Goal: Complete application form

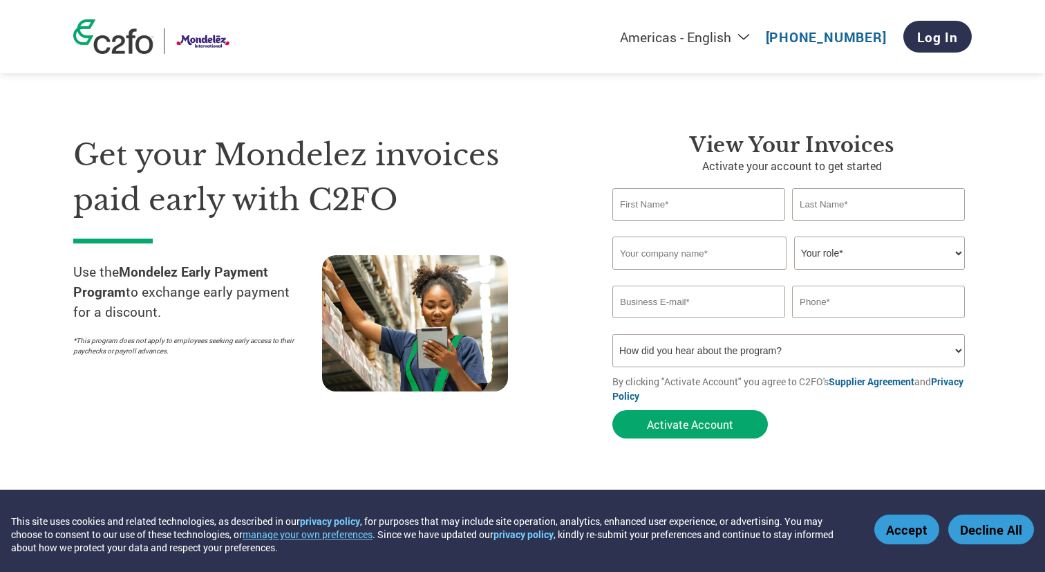
click at [653, 213] on input "text" at bounding box center [699, 204] width 173 height 32
type input "rajesh"
click at [807, 201] on input "text" at bounding box center [878, 204] width 173 height 32
type input "[PERSON_NAME]"
click at [674, 257] on input "text" at bounding box center [700, 252] width 174 height 33
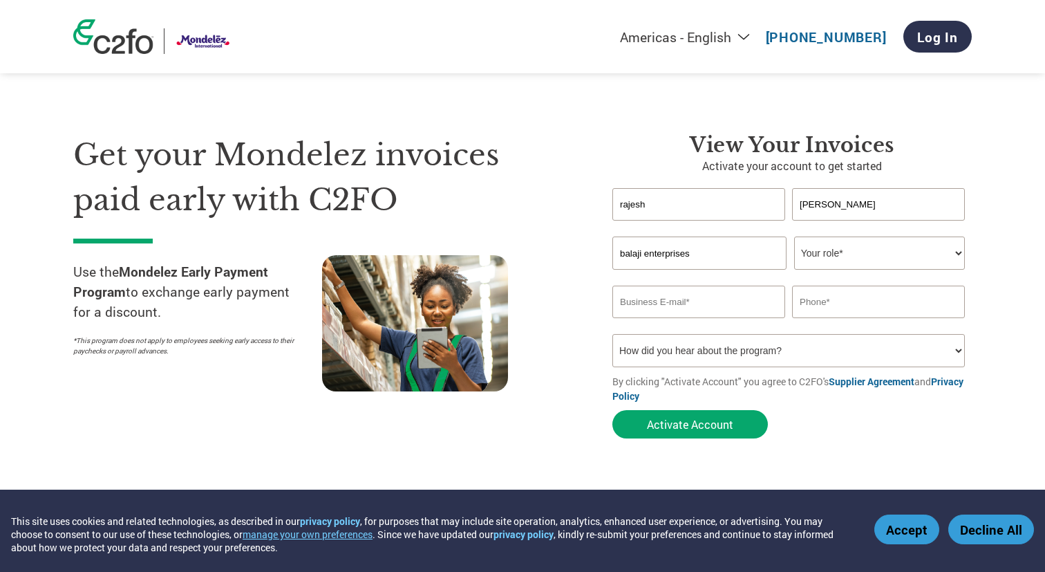
type input "balaji enterprises"
click at [885, 257] on select "Your role* CFO Controller Credit Manager Finance Director Treasurer CEO Preside…" at bounding box center [879, 252] width 171 height 33
select select "OWNER_FOUNDER"
click at [794, 237] on select "Your role* CFO Controller Credit Manager Finance Director Treasurer CEO Preside…" at bounding box center [879, 252] width 171 height 33
click at [697, 308] on input "email" at bounding box center [699, 302] width 173 height 32
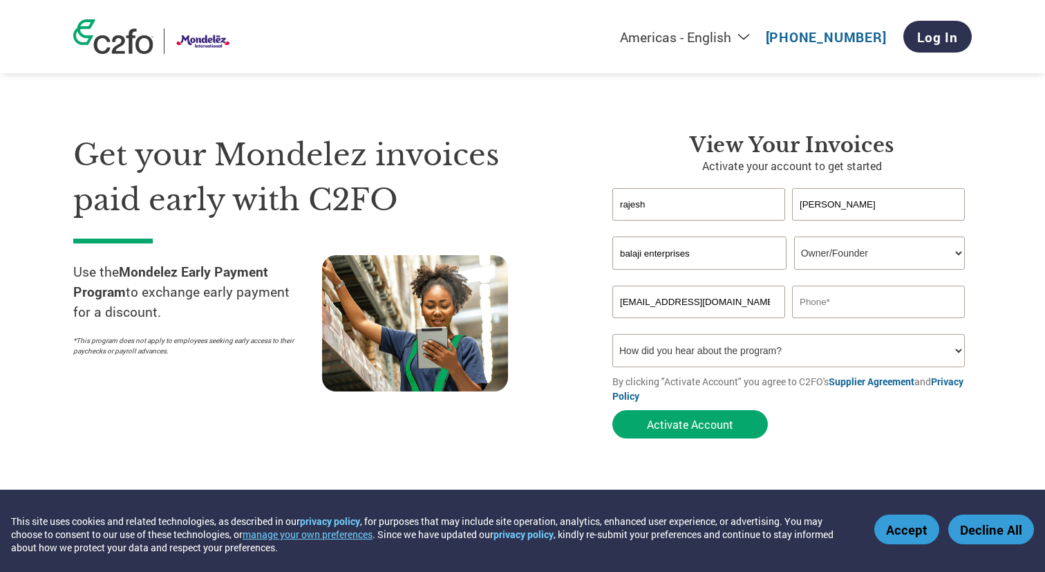
type input "[EMAIL_ADDRESS][DOMAIN_NAME]"
click at [839, 300] on input "text" at bounding box center [878, 302] width 173 height 32
type input "9784656722"
click at [719, 351] on select "How did you hear about the program? Received a letter Email Social Media Online…" at bounding box center [789, 350] width 353 height 33
select select "Email"
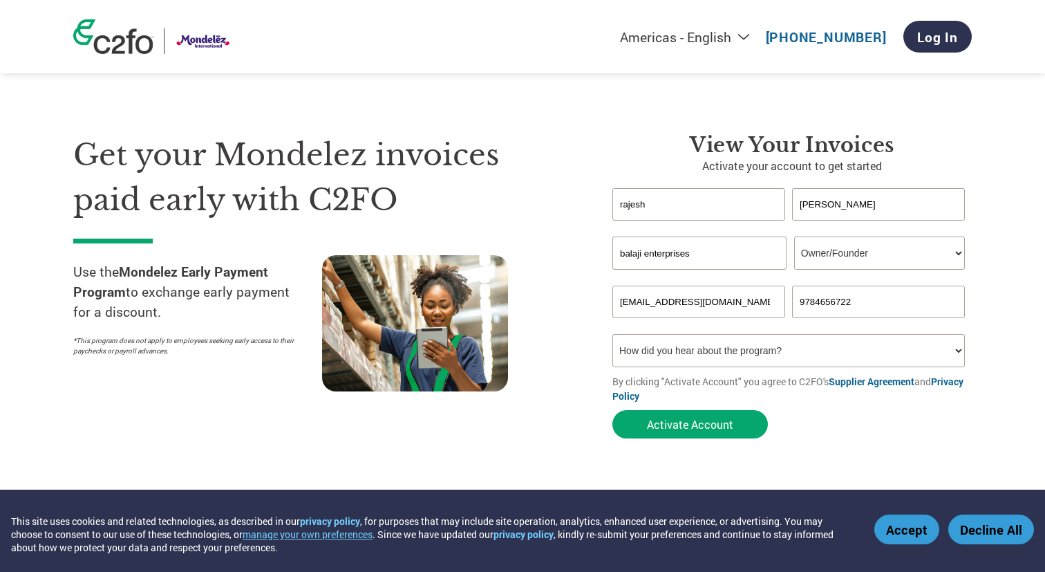
click at [613, 336] on select "How did you hear about the program? Received a letter Email Social Media Online…" at bounding box center [789, 350] width 353 height 33
click at [707, 430] on button "Activate Account" at bounding box center [691, 424] width 156 height 28
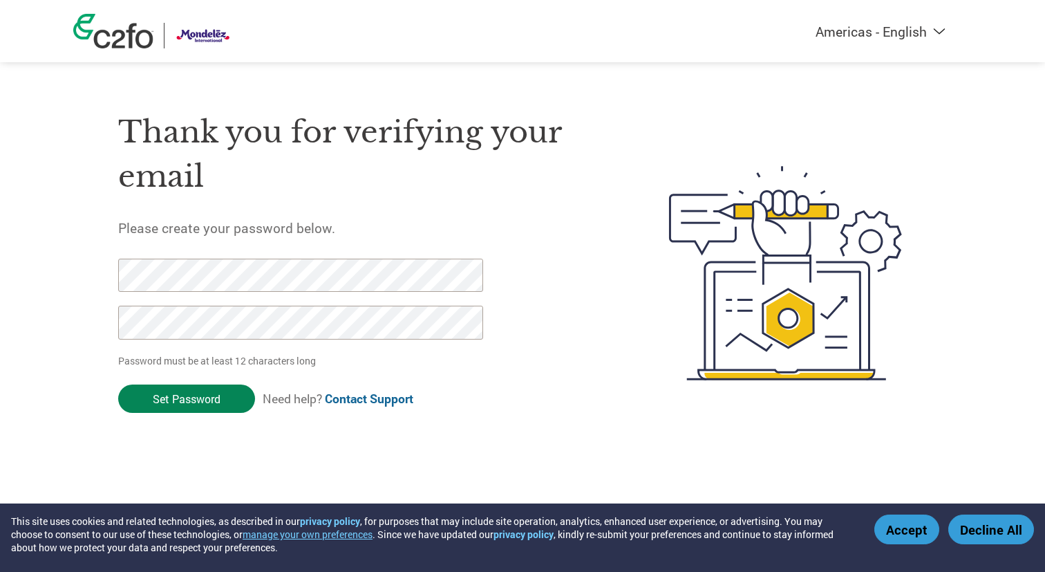
click at [201, 398] on input "Set Password" at bounding box center [186, 398] width 137 height 28
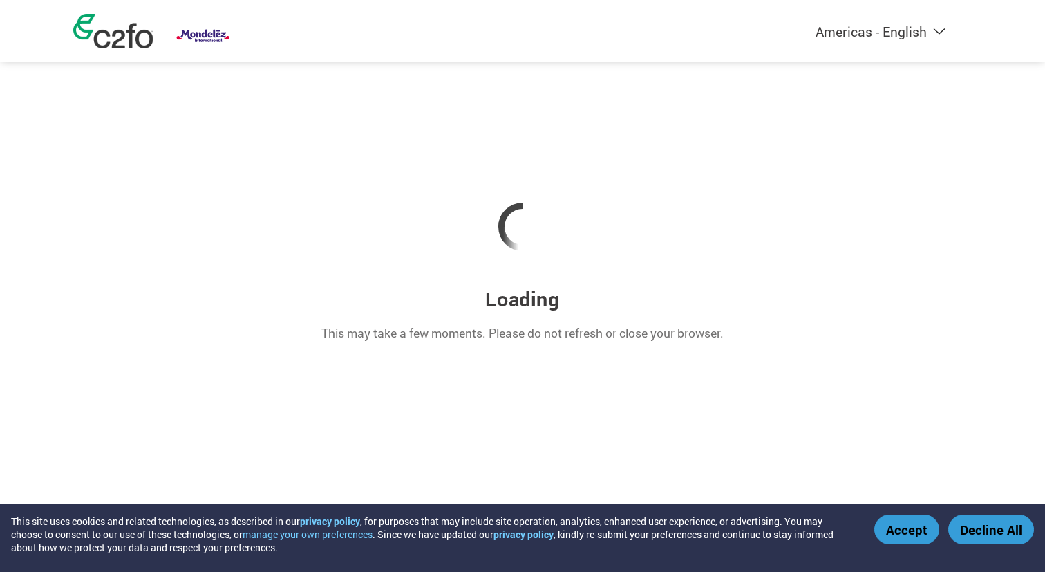
click at [894, 524] on button "Accept" at bounding box center [907, 529] width 65 height 30
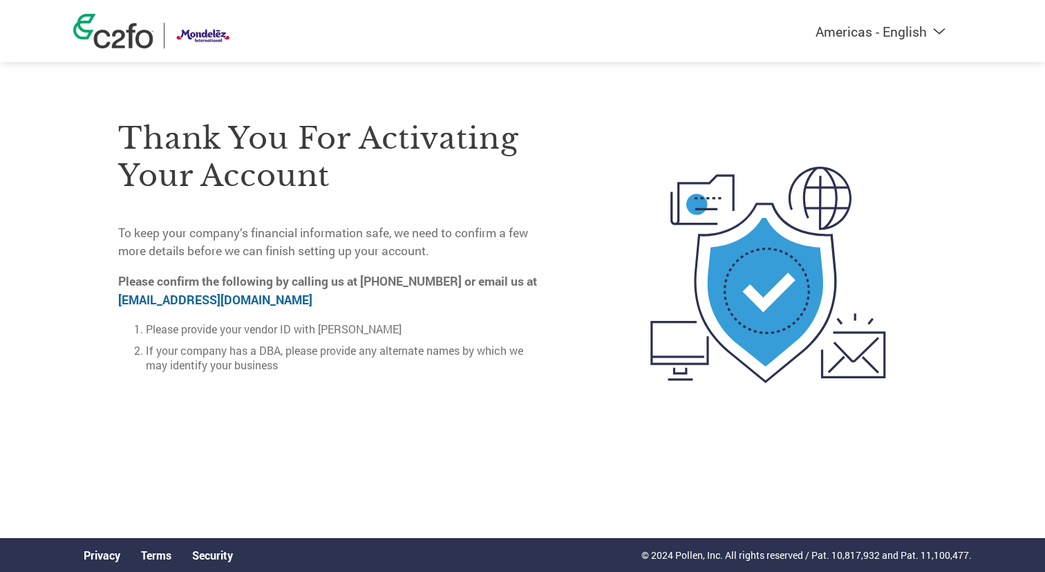
click at [185, 302] on link "[EMAIL_ADDRESS][DOMAIN_NAME]" at bounding box center [215, 300] width 194 height 16
click at [162, 300] on link "[EMAIL_ADDRESS][DOMAIN_NAME]" at bounding box center [215, 300] width 194 height 16
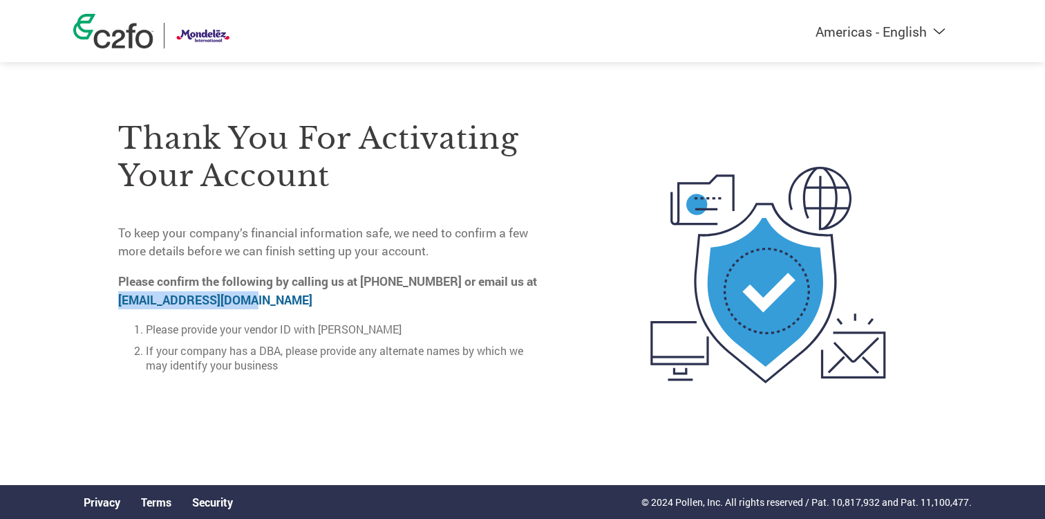
click at [375, 362] on li "If your company has a DBA, please provide any alternate names by which we may i…" at bounding box center [346, 357] width 401 height 29
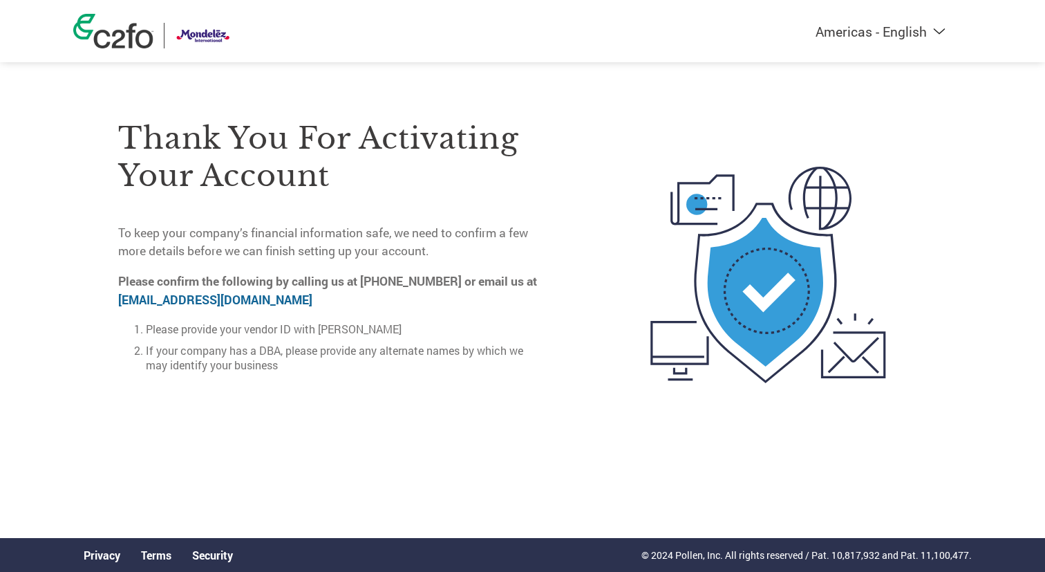
click at [939, 31] on select "Americas - English Américas - Español [GEOGRAPHIC_DATA] - Português [GEOGRAPHIC…" at bounding box center [795, 31] width 320 height 17
select select "en-IN"
click at [724, 23] on select "Americas - English Américas - Español [GEOGRAPHIC_DATA] - Português [GEOGRAPHIC…" at bounding box center [795, 31] width 320 height 17
